Goal: Check status: Check status

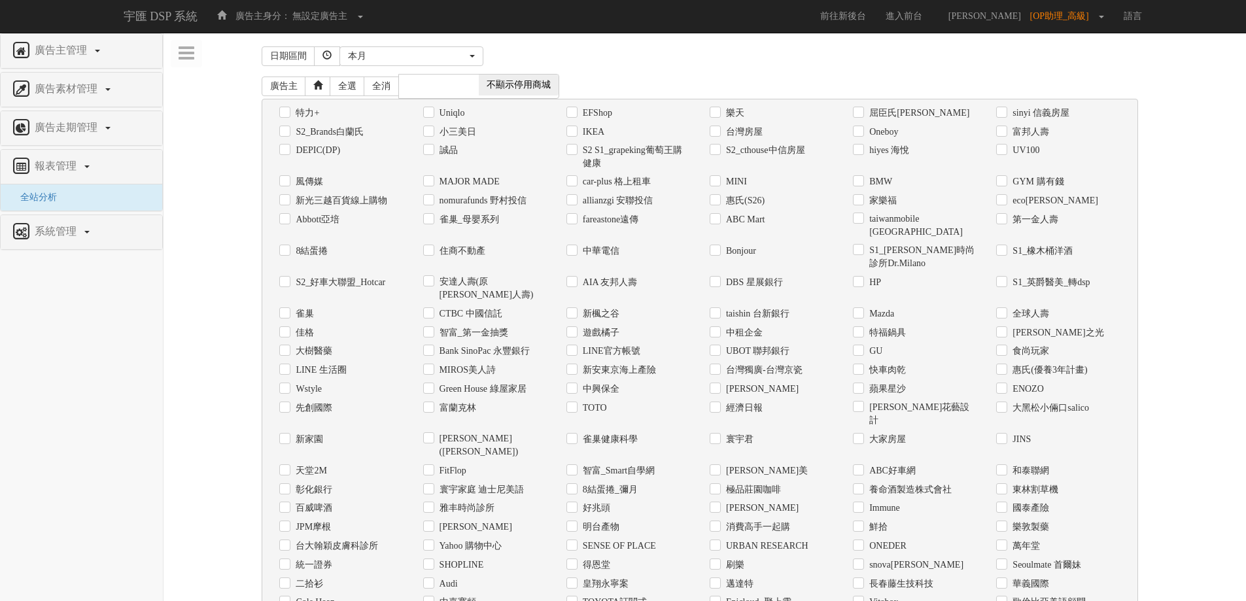
click at [462, 117] on label "Uniqlo" at bounding box center [450, 113] width 29 height 13
click at [432, 117] on input "Uniqlo" at bounding box center [427, 113] width 9 height 9
checkbox input "true"
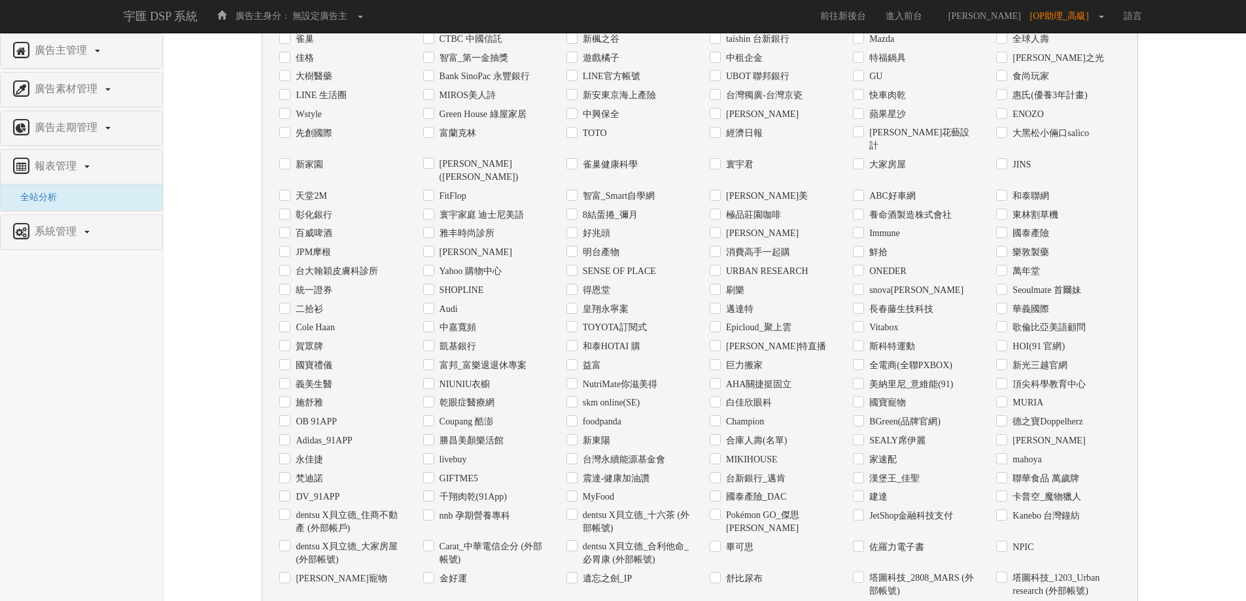
scroll to position [400, 0]
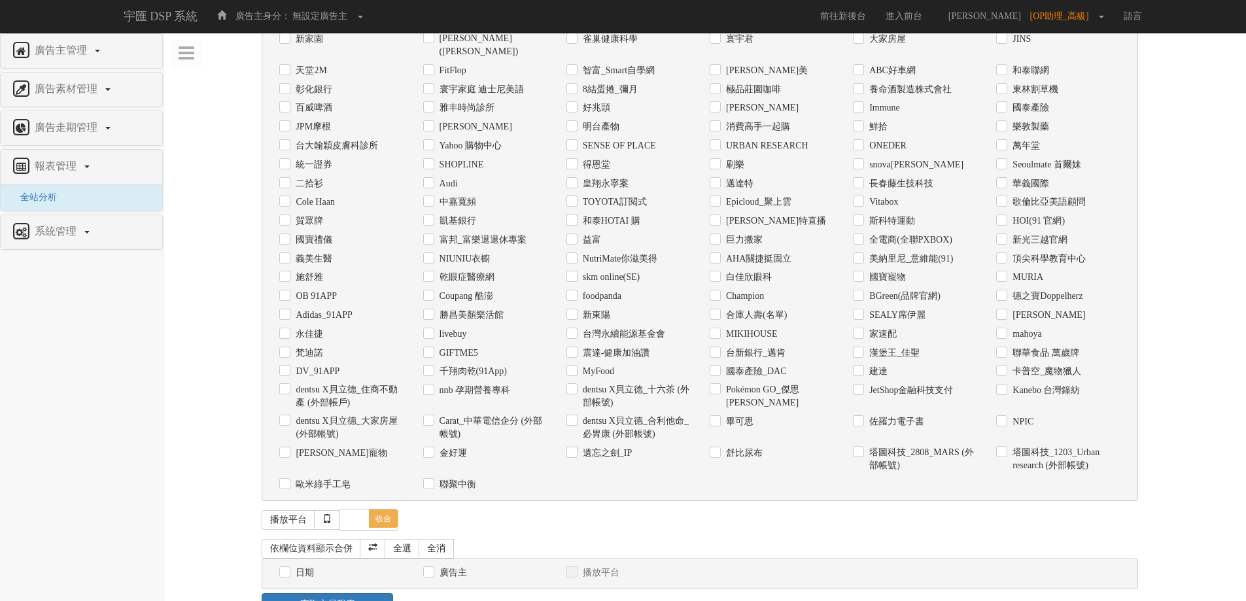
click at [315, 566] on div "日期" at bounding box center [341, 573] width 124 height 14
click at [292, 566] on label "日期" at bounding box center [303, 572] width 22 height 13
click at [288, 568] on input "日期" at bounding box center [283, 572] width 9 height 9
checkbox input "true"
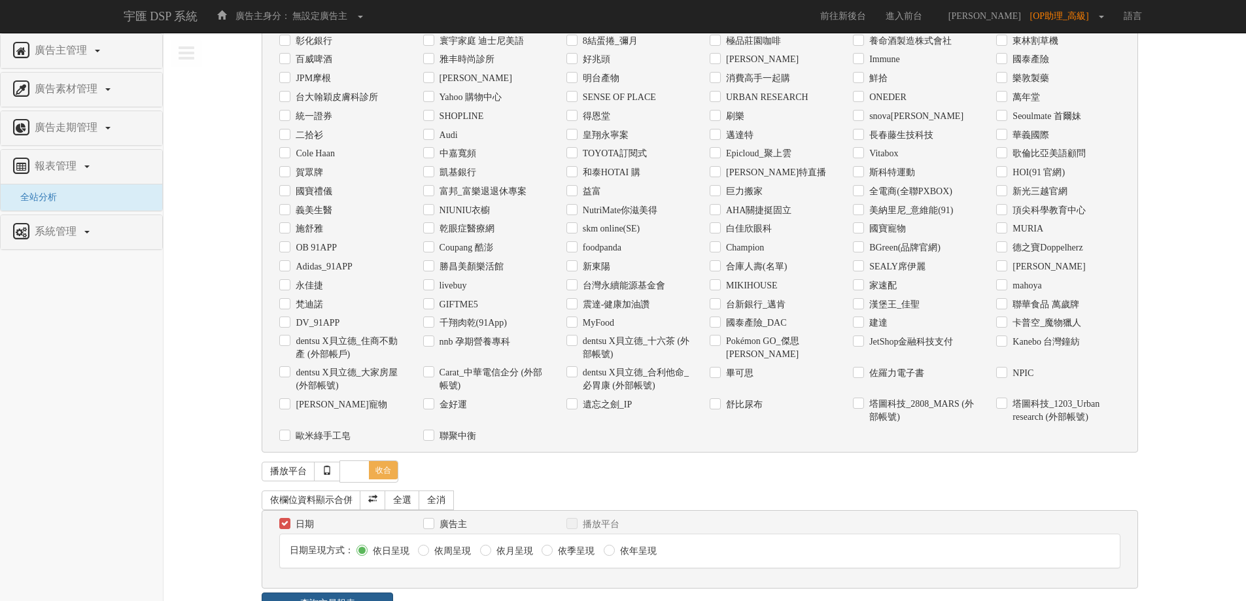
click at [337, 592] on link "查詢交易報表" at bounding box center [327, 603] width 131 height 22
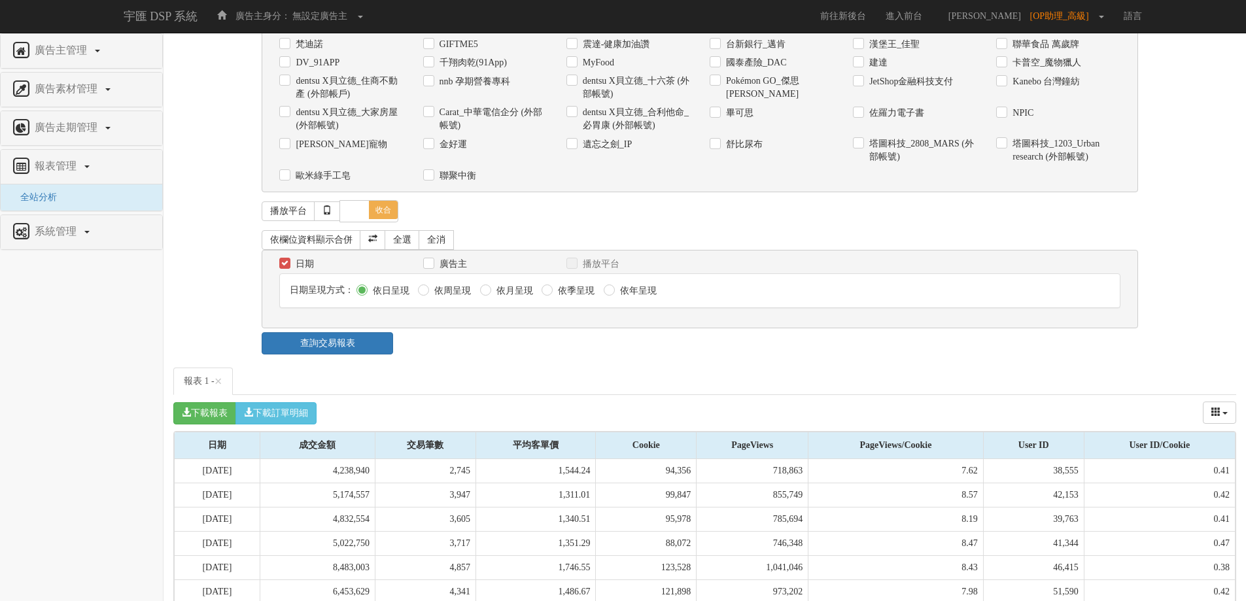
scroll to position [758, 0]
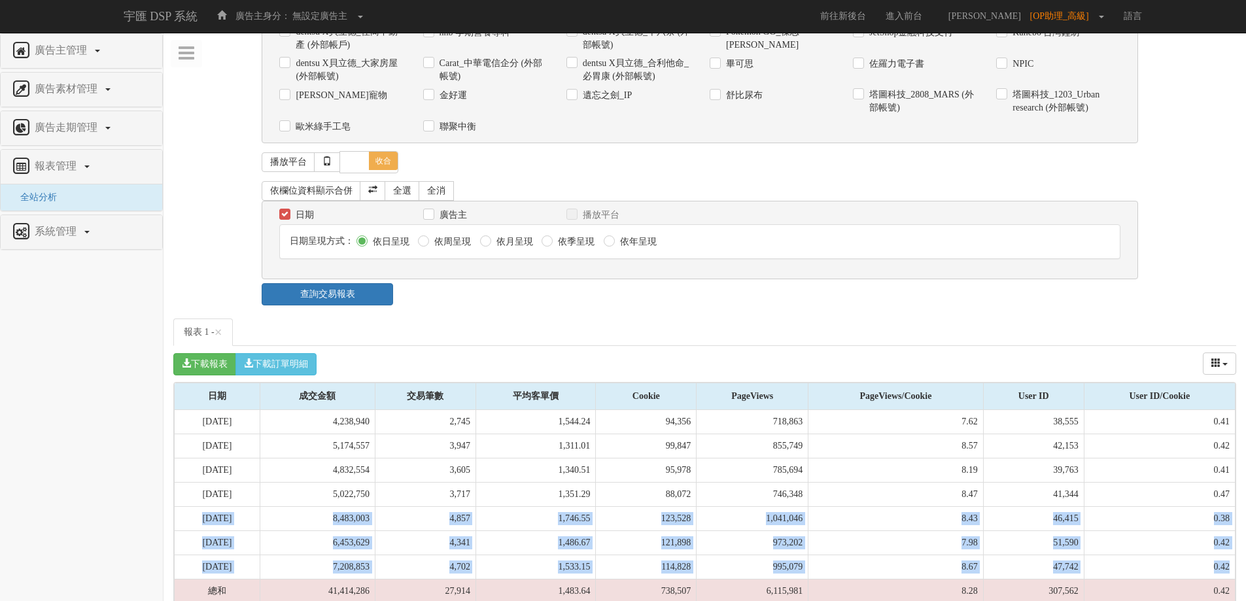
drag, startPoint x: 184, startPoint y: 477, endPoint x: 1235, endPoint y: 518, distance: 1051.7
click at [1235, 518] on div "Loading, please wait... 日期 成交金額 交易筆數 平均客單價 Cookie PageViews PageViews/Cookie Us…" at bounding box center [704, 505] width 1063 height 247
copy tbody "[DATE] 8,483,003 4,857 1,746.55 123,528 1,041,046 8.43 46,415 0.38 [DATE] 6,453…"
